Goal: Transaction & Acquisition: Obtain resource

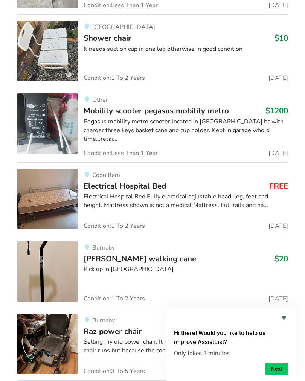
scroll to position [8155, 0]
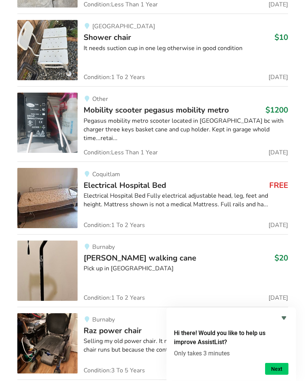
click at [141, 192] on div "Electrical Hospital Bed Fully electrical adjustable head, leg, feet and height.…" at bounding box center [186, 200] width 204 height 17
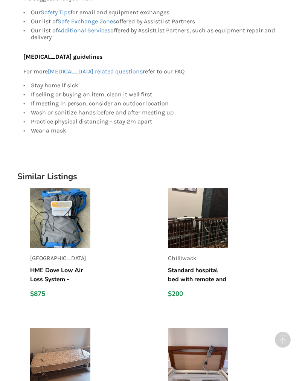
scroll to position [704, 0]
click at [201, 215] on img at bounding box center [198, 217] width 60 height 60
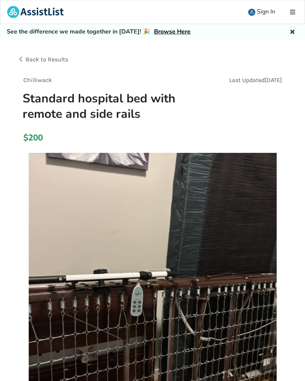
click at [22, 59] on div "Back to Results" at bounding box center [85, 59] width 136 height 21
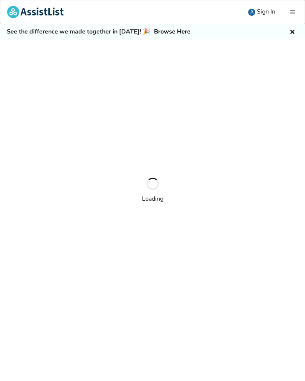
scroll to position [71, 0]
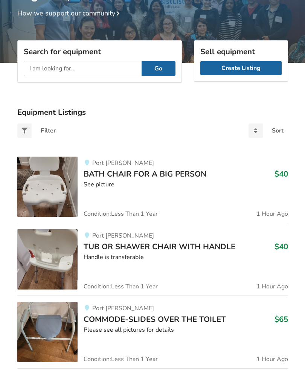
click at [36, 67] on input "text" at bounding box center [83, 68] width 118 height 15
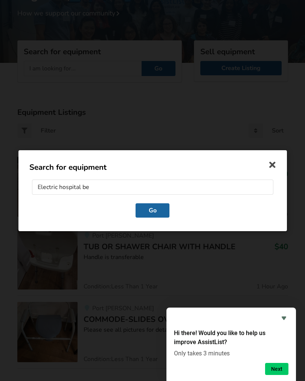
type input "Electric hospital bed"
click at [157, 212] on button "Go" at bounding box center [153, 210] width 34 height 14
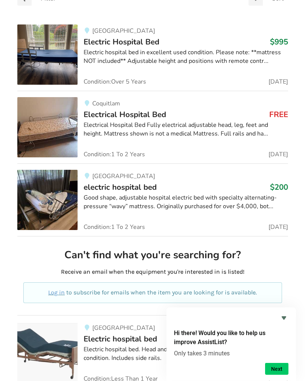
scroll to position [203, 0]
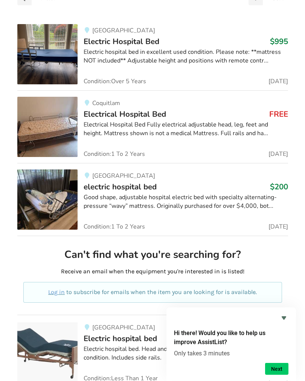
click at [61, 191] on img at bounding box center [47, 200] width 60 height 60
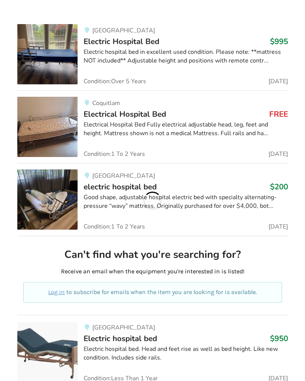
scroll to position [203, 0]
click at [133, 117] on span "Electrical Hospital Bed" at bounding box center [125, 114] width 82 height 11
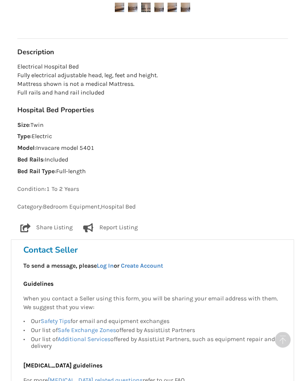
scroll to position [395, 0]
click at [62, 249] on h3 "Contact Seller" at bounding box center [152, 250] width 258 height 11
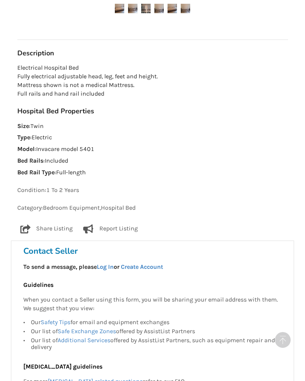
click at [152, 265] on link "Create Account" at bounding box center [142, 266] width 42 height 7
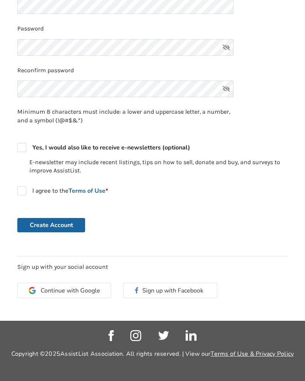
scroll to position [189, 0]
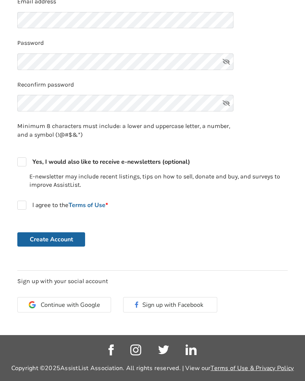
click at [56, 236] on button "Create Account" at bounding box center [51, 239] width 68 height 14
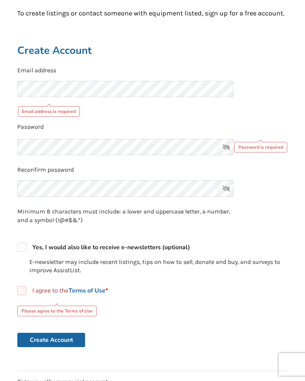
scroll to position [117, 0]
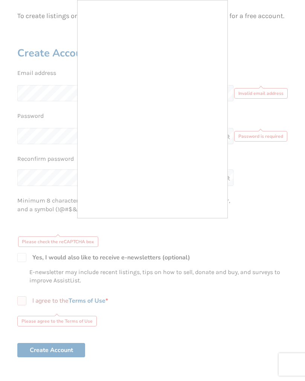
click at [274, 58] on div at bounding box center [152, 190] width 305 height 381
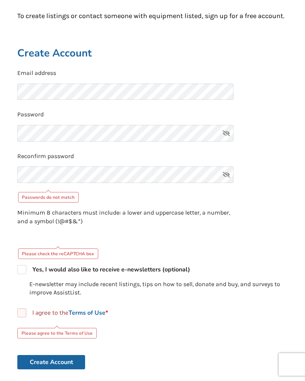
click at [226, 133] on icon at bounding box center [226, 133] width 15 height 17
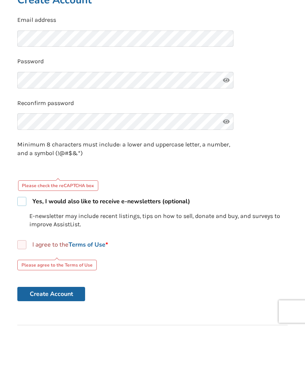
click at [25, 250] on label "Yes, I would also like to receive e-newsletters (optional)" at bounding box center [103, 254] width 173 height 9
checkbox input "true"
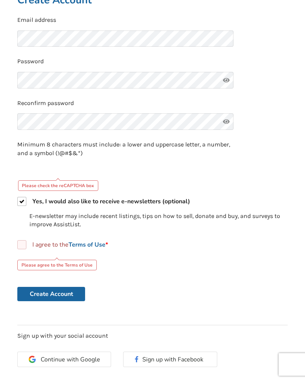
click at [21, 245] on label "I agree to the Terms of Use *" at bounding box center [62, 244] width 91 height 9
checkbox input "true"
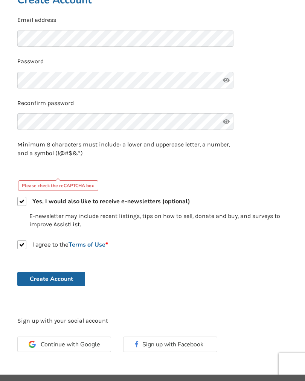
click at [67, 276] on button "Create Account" at bounding box center [51, 279] width 68 height 14
click at [51, 278] on button "Create Account" at bounding box center [51, 279] width 68 height 14
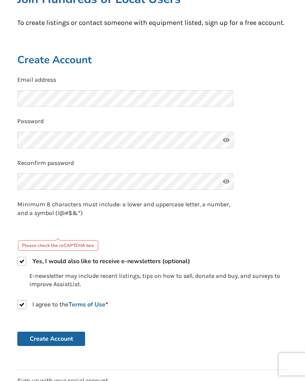
scroll to position [111, 0]
click at [69, 244] on div "Please check the reCAPTCHA box" at bounding box center [58, 245] width 81 height 11
click at [56, 242] on div "Please check the reCAPTCHA box" at bounding box center [58, 245] width 81 height 11
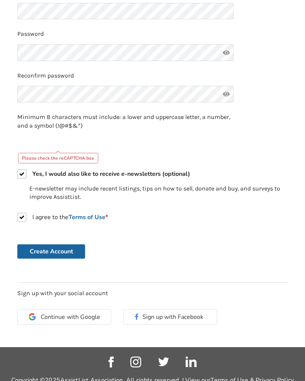
scroll to position [210, 0]
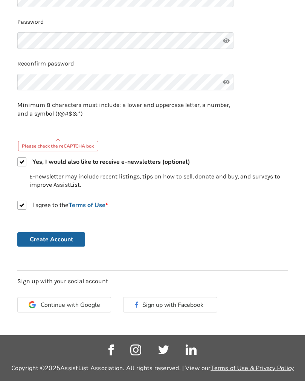
click at [52, 305] on span "Continue with Google" at bounding box center [70, 305] width 59 height 6
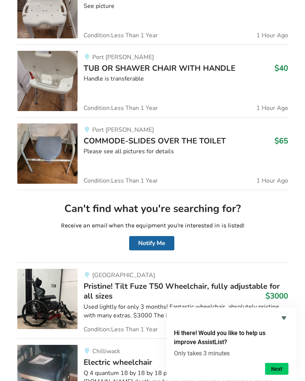
scroll to position [250, 0]
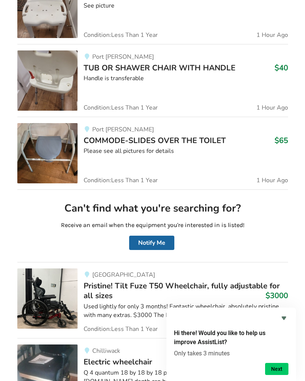
click at [276, 375] on button "Next" at bounding box center [276, 369] width 23 height 12
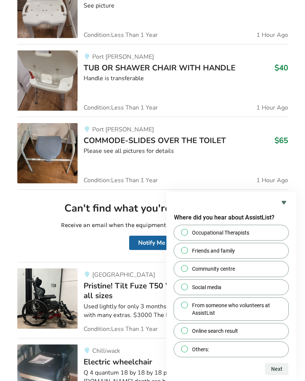
click at [247, 236] on span "Occupational Therapists" at bounding box center [220, 233] width 57 height 8
click at [187, 235] on input "Occupational Therapists" at bounding box center [184, 232] width 5 height 5
radio input "true"
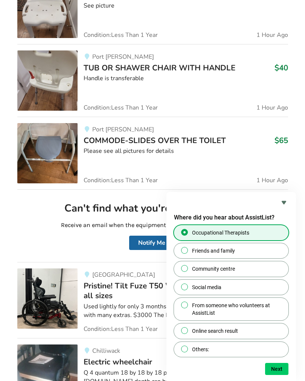
click at [274, 375] on button "Next" at bounding box center [276, 369] width 23 height 12
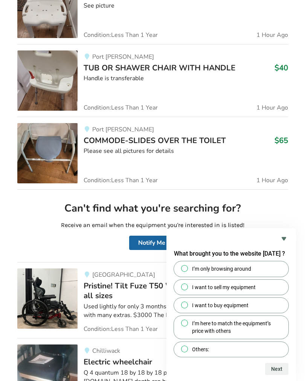
click at [246, 309] on span "I want to buy equipment" at bounding box center [220, 306] width 56 height 8
click at [187, 307] on input "I want to buy equipment" at bounding box center [184, 304] width 5 height 5
radio input "true"
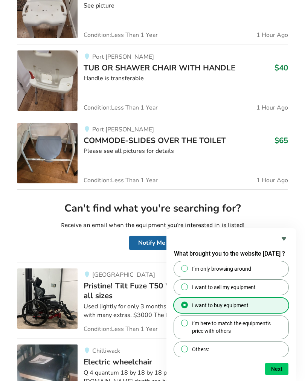
click at [279, 375] on button "Next" at bounding box center [276, 369] width 23 height 12
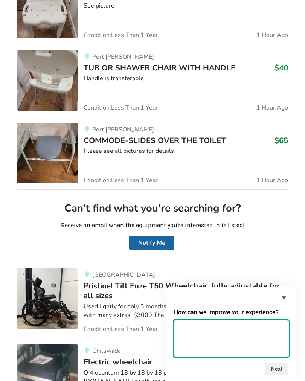
click at [193, 346] on textarea at bounding box center [231, 338] width 114 height 37
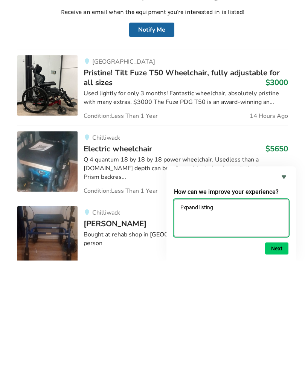
type textarea "Expand listings"
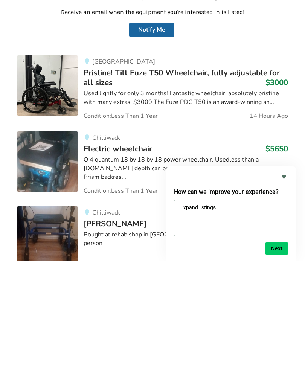
click at [285, 363] on button "Next" at bounding box center [276, 369] width 23 height 12
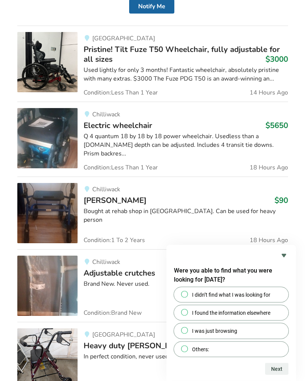
scroll to position [487, 0]
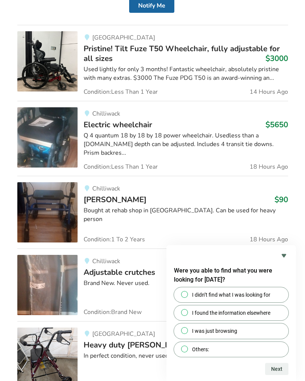
click at [251, 299] on span "I didn’t find what I was looking for" at bounding box center [231, 295] width 78 height 8
click at [187, 297] on input "I didn’t find what I was looking for" at bounding box center [184, 294] width 5 height 5
radio input "true"
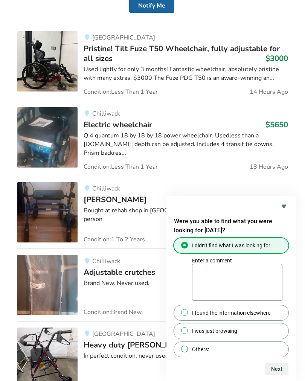
click at [203, 293] on textarea "Enter a comment" at bounding box center [237, 282] width 90 height 37
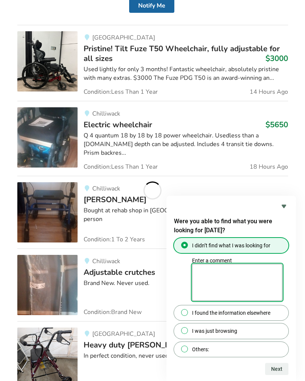
scroll to position [524, 0]
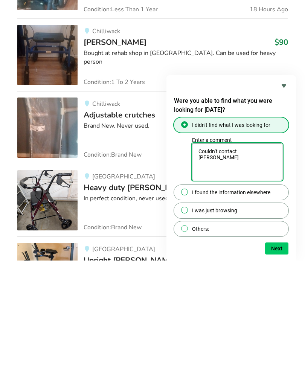
type textarea "Couldn’t contact seller"
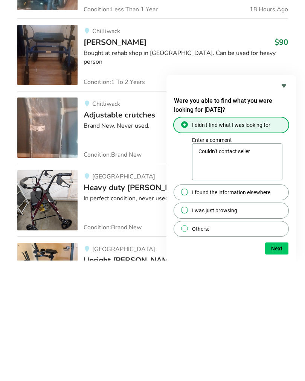
click at [281, 363] on button "Next" at bounding box center [276, 369] width 23 height 12
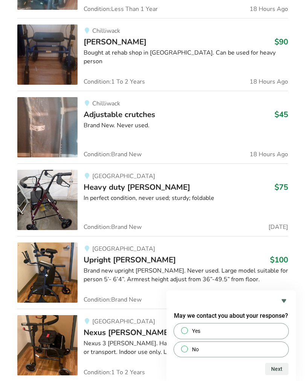
click at [182, 333] on input "Yes" at bounding box center [184, 330] width 5 height 5
radio input "true"
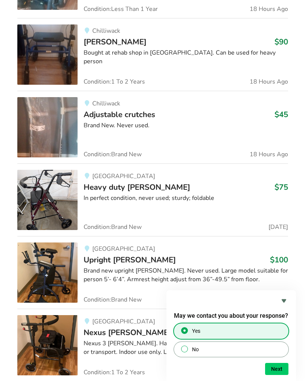
click at [274, 375] on button "Next" at bounding box center [276, 369] width 23 height 12
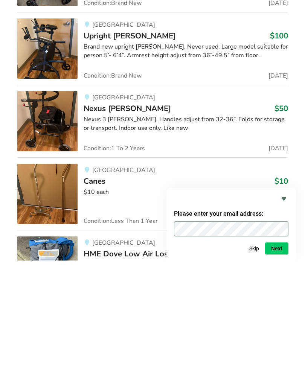
scroll to position [869, 0]
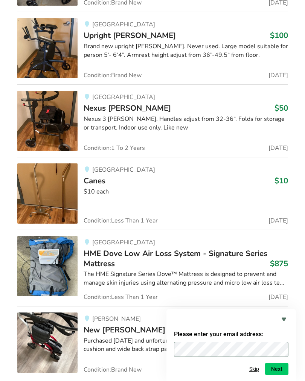
click at [275, 375] on button "Next" at bounding box center [276, 369] width 23 height 12
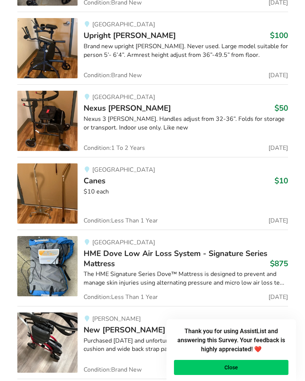
click at [240, 375] on button "Close" at bounding box center [231, 367] width 114 height 15
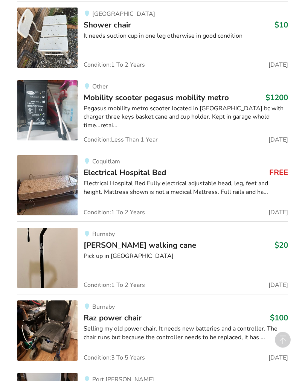
scroll to position [8136, 0]
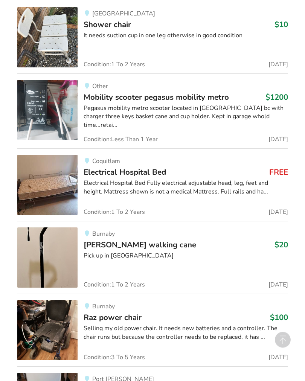
click at [192, 179] on div "Electrical Hospital Bed Fully electrical adjustable head, leg, feet and height.…" at bounding box center [186, 187] width 204 height 17
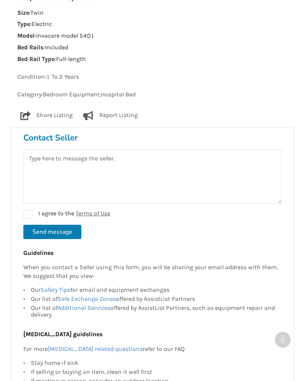
scroll to position [508, 0]
click at [42, 171] on textarea at bounding box center [152, 176] width 258 height 54
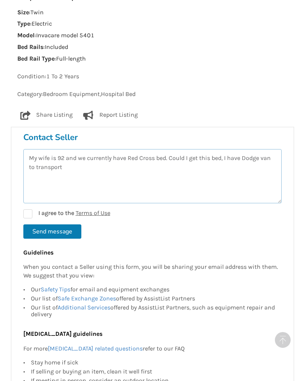
type textarea "My wife is 92 and we currently have Red Cross bed. Could I get this bed, I have…"
click at [30, 209] on label "I agree to the Terms of Use" at bounding box center [66, 213] width 87 height 9
checkbox input "true"
click at [55, 225] on button "Send message" at bounding box center [52, 231] width 58 height 14
checkbox input "false"
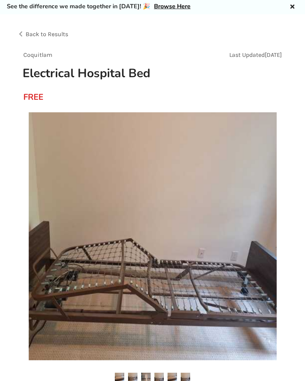
scroll to position [0, 0]
